Goal: Task Accomplishment & Management: Manage account settings

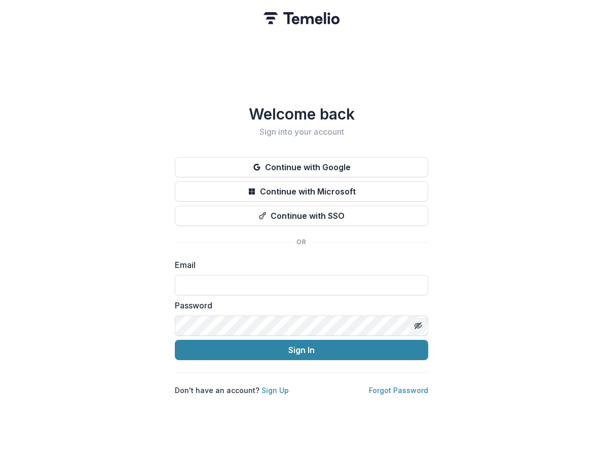
type input "**********"
click at [420, 325] on icon "Toggle password visibility" at bounding box center [419, 327] width 4 height 4
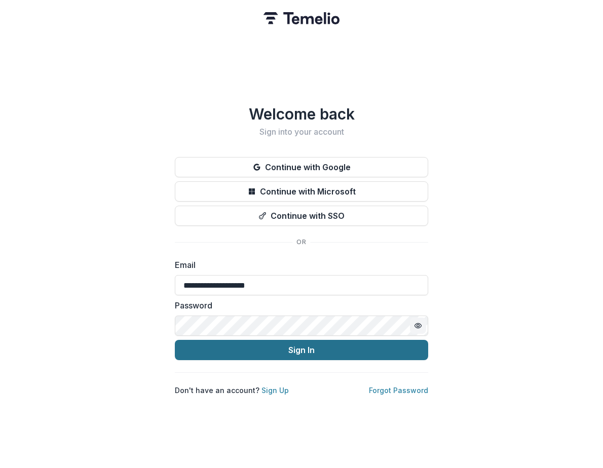
click at [374, 340] on button "Sign In" at bounding box center [301, 350] width 253 height 20
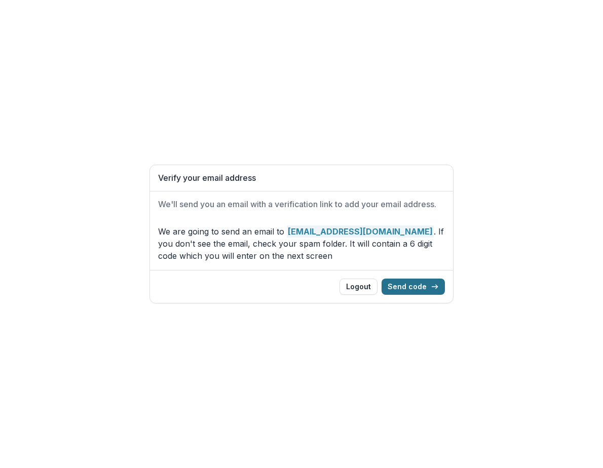
click at [435, 286] on icon "button" at bounding box center [434, 287] width 8 height 8
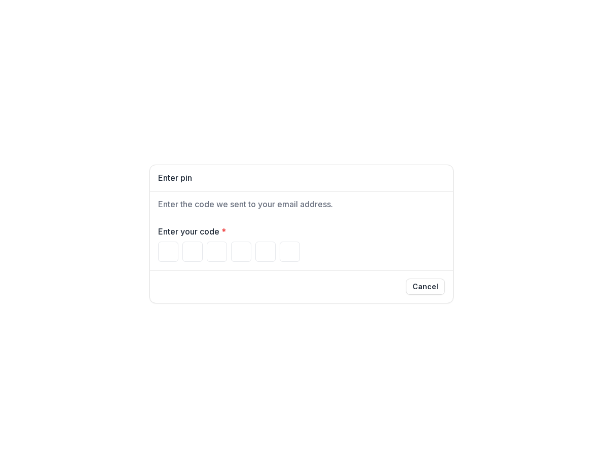
type input "*"
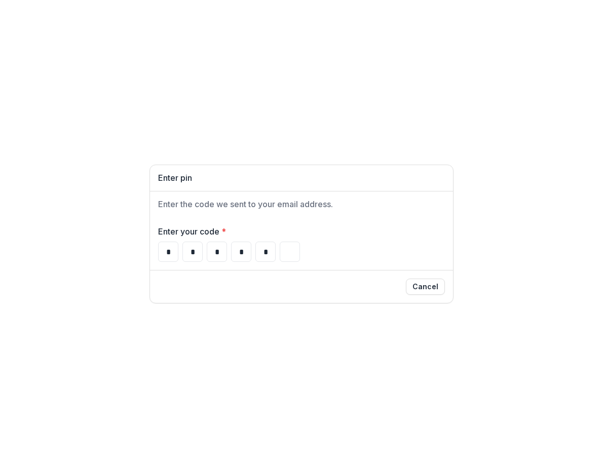
type input "*"
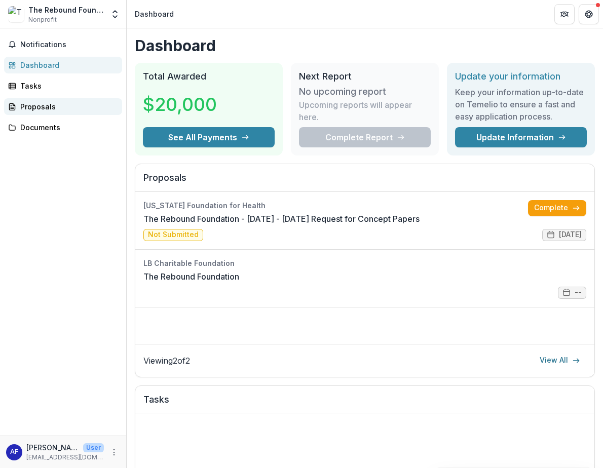
click at [58, 109] on div "Proposals" at bounding box center [67, 106] width 94 height 11
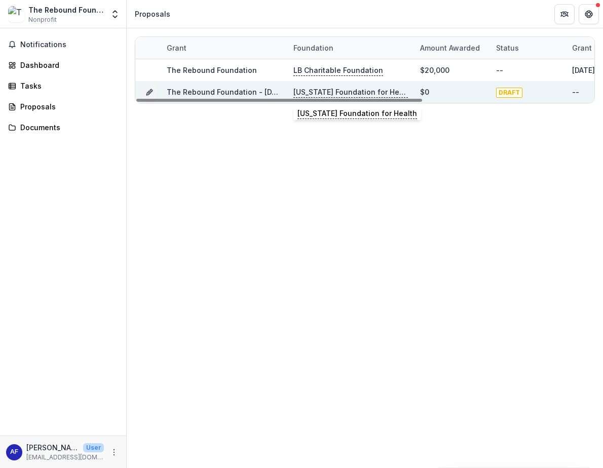
click at [331, 91] on p "[US_STATE] Foundation for Health" at bounding box center [350, 92] width 114 height 11
click at [337, 91] on p "[US_STATE] Foundation for Health" at bounding box center [350, 92] width 114 height 11
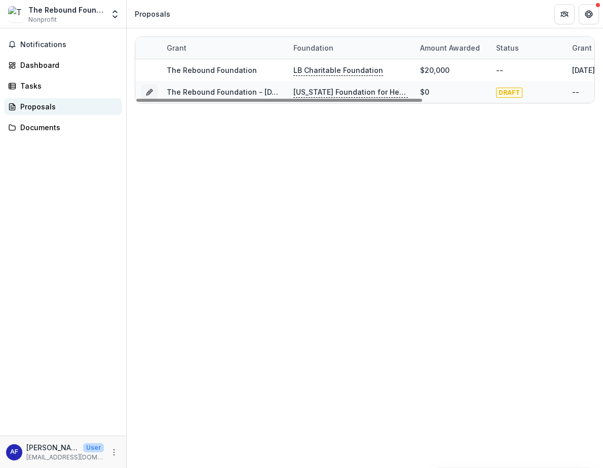
click at [46, 103] on div "Proposals" at bounding box center [67, 106] width 94 height 11
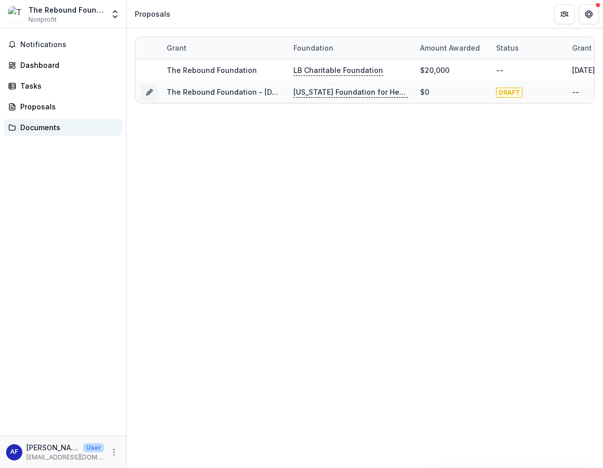
click at [47, 124] on div "Documents" at bounding box center [67, 127] width 94 height 11
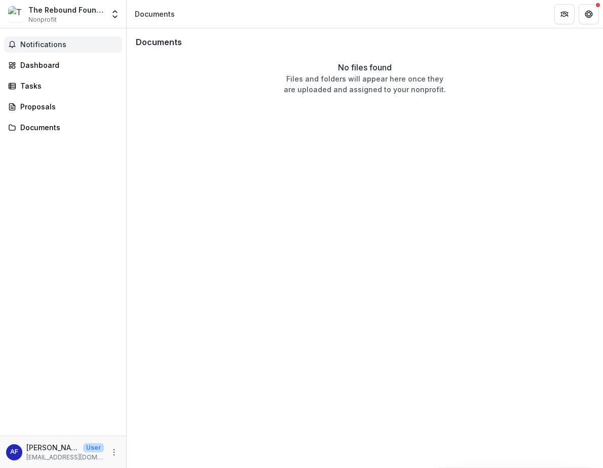
click at [27, 45] on span "Notifications" at bounding box center [69, 45] width 98 height 9
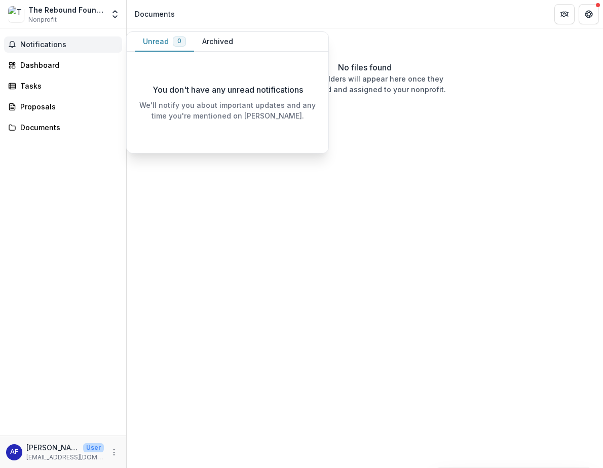
click at [217, 40] on button "Archived" at bounding box center [217, 42] width 47 height 20
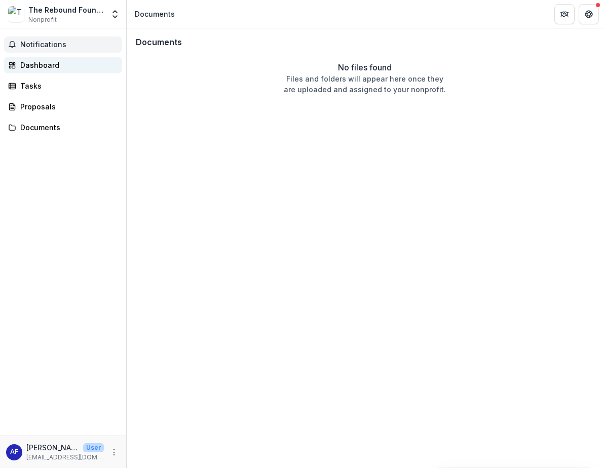
click at [60, 70] on link "Dashboard" at bounding box center [63, 65] width 118 height 17
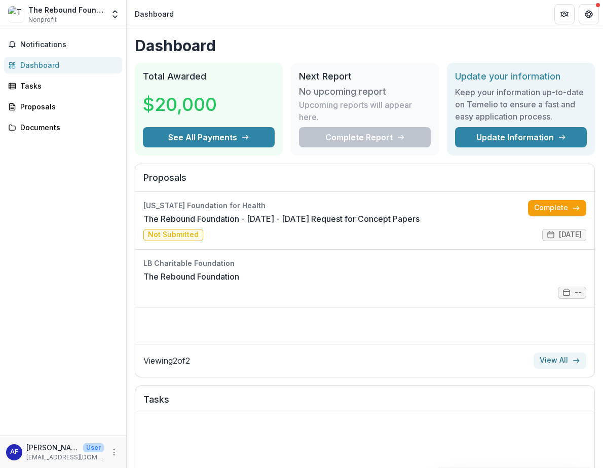
click at [549, 357] on link "View All" at bounding box center [559, 360] width 53 height 16
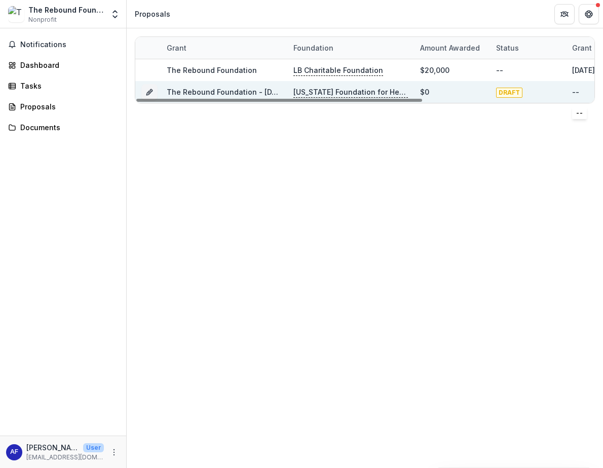
click at [573, 91] on div "--" at bounding box center [575, 92] width 7 height 11
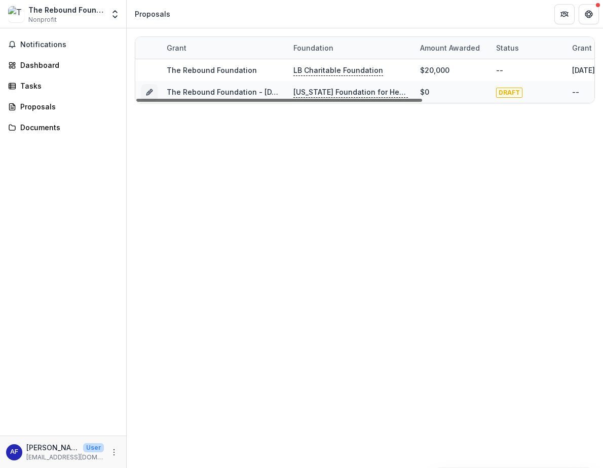
drag, startPoint x: 337, startPoint y: 100, endPoint x: 275, endPoint y: 116, distance: 64.0
click at [275, 102] on div at bounding box center [279, 100] width 286 height 3
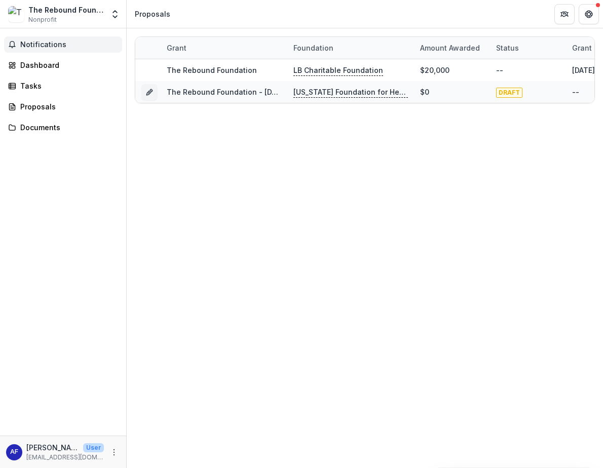
click at [38, 39] on button "Notifications" at bounding box center [63, 44] width 118 height 16
click at [43, 63] on div "Dashboard" at bounding box center [67, 65] width 94 height 11
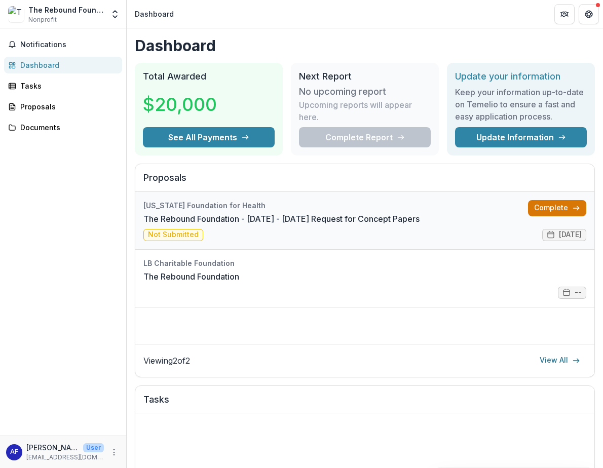
click at [555, 209] on link "Complete" at bounding box center [557, 208] width 58 height 16
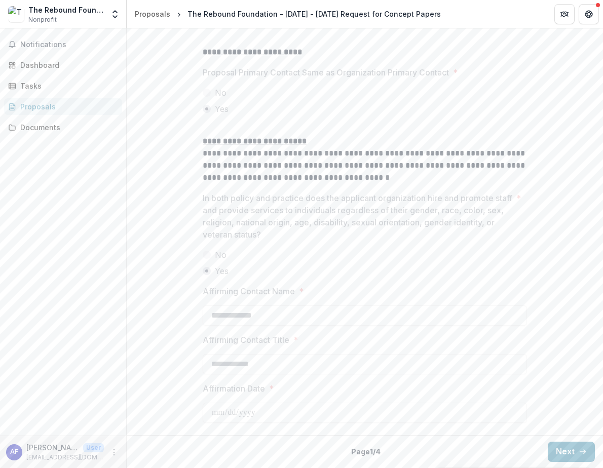
scroll to position [1332, 0]
click at [558, 453] on button "Next" at bounding box center [570, 451] width 47 height 20
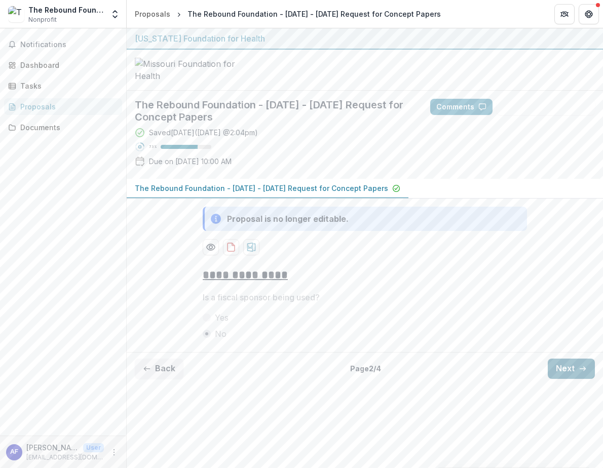
scroll to position [0, 0]
click at [563, 379] on button "Next" at bounding box center [570, 368] width 47 height 20
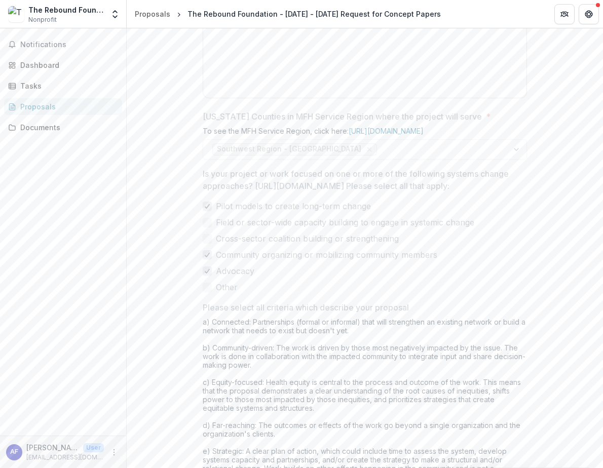
scroll to position [622, 0]
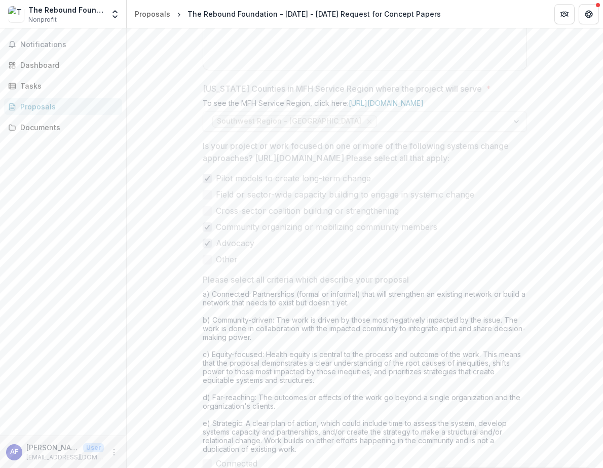
click at [533, 295] on div "**********" at bounding box center [364, 89] width 340 height 905
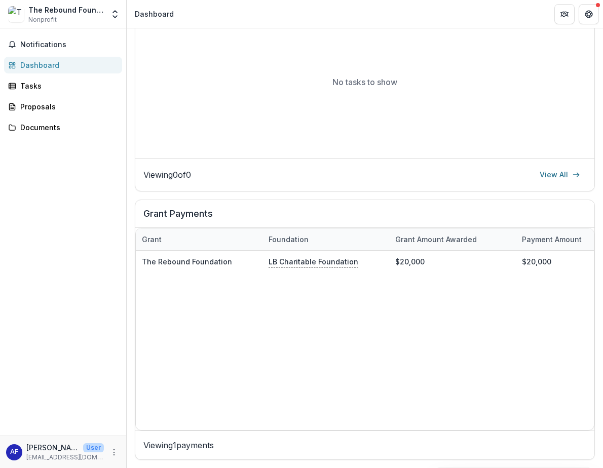
scroll to position [407, 0]
click at [39, 126] on div "Documents" at bounding box center [67, 127] width 94 height 11
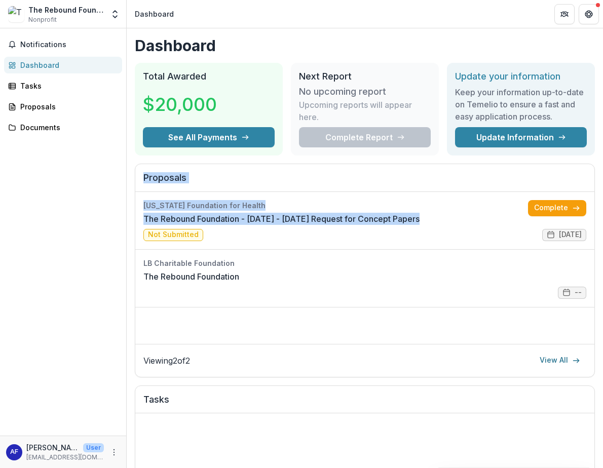
drag, startPoint x: 598, startPoint y: 138, endPoint x: 603, endPoint y: 205, distance: 66.4
click at [602, 205] on html "Skip to content The Rebound Foundation Nonprofit Team Settings Settings Dashboa…" at bounding box center [301, 234] width 603 height 468
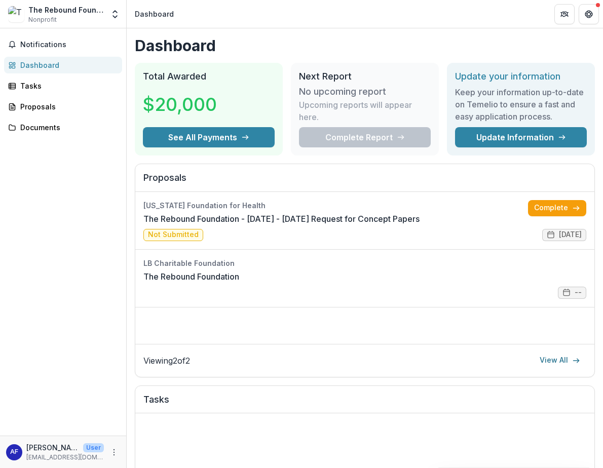
click at [88, 175] on div "Notifications Dashboard Tasks Proposals Documents" at bounding box center [63, 231] width 126 height 407
click at [38, 84] on div "Tasks" at bounding box center [67, 86] width 94 height 11
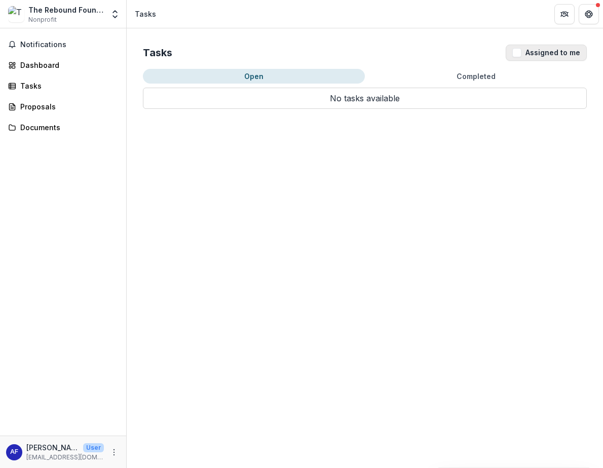
click at [541, 51] on button "Assigned to me" at bounding box center [545, 53] width 81 height 16
click at [67, 105] on div "Proposals" at bounding box center [67, 106] width 94 height 11
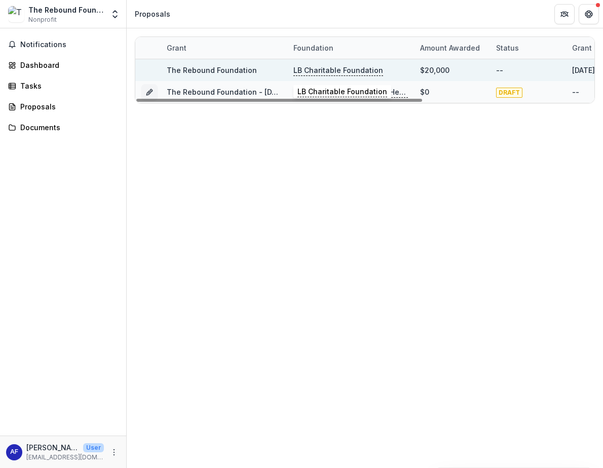
click at [338, 68] on p "LB Charitable Foundation" at bounding box center [338, 70] width 90 height 11
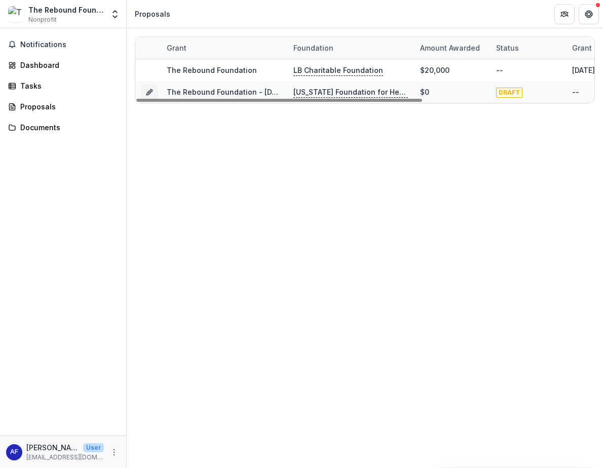
click at [292, 204] on div "Grant Foundation Amount awarded Status Grant start Grant end Due Date Report Du…" at bounding box center [365, 247] width 476 height 439
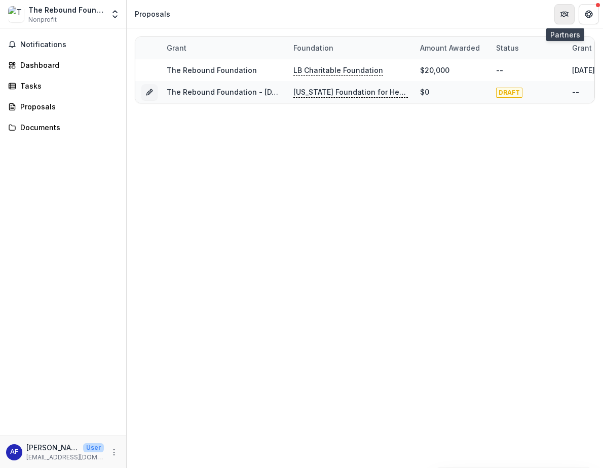
click at [558, 15] on button "Partners" at bounding box center [564, 14] width 20 height 20
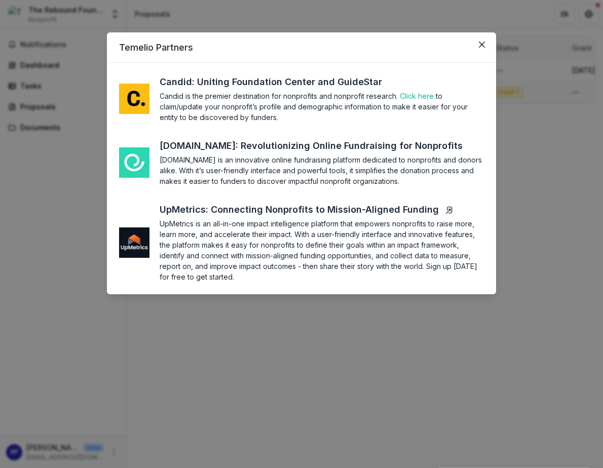
click at [237, 207] on div "UpMetrics: Connecting Nonprofits to Mission-Aligned Funding" at bounding box center [308, 210] width 298 height 14
click at [357, 100] on section "Candid is the premier destination for nonprofits and nonprofit research. Click …" at bounding box center [321, 107] width 324 height 32
click at [481, 43] on icon "Close" at bounding box center [481, 45] width 6 height 6
